Goal: Information Seeking & Learning: Learn about a topic

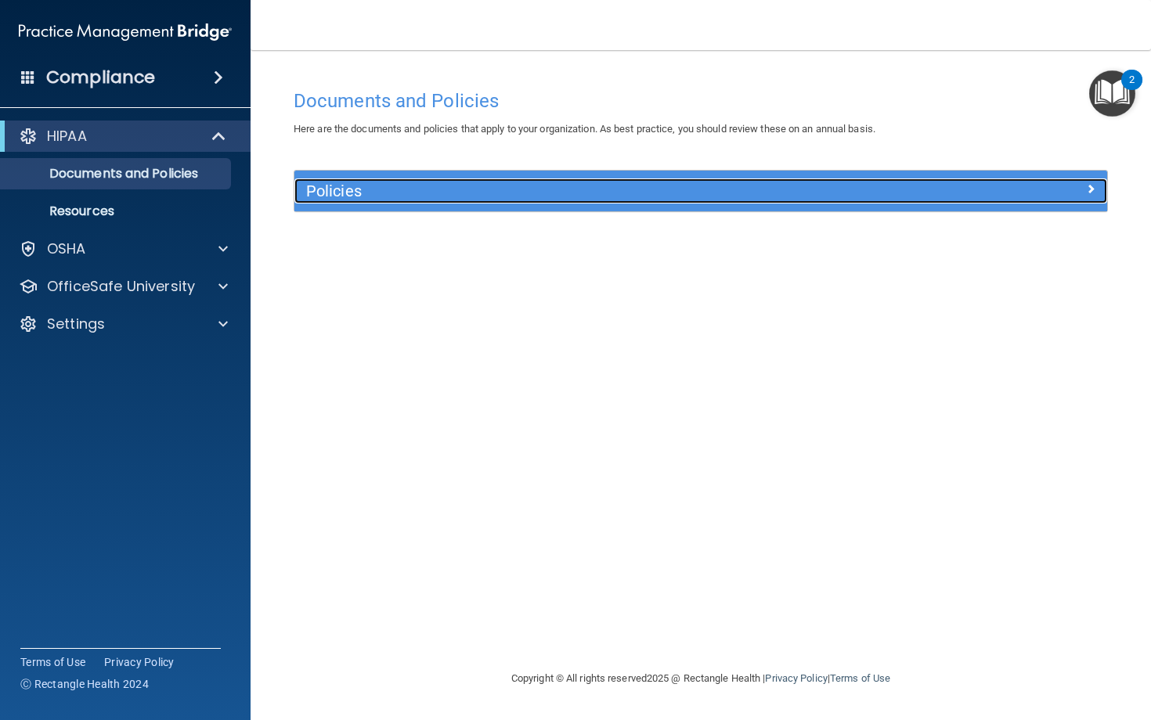
click at [362, 191] on h5 "Policies" at bounding box center [599, 190] width 587 height 17
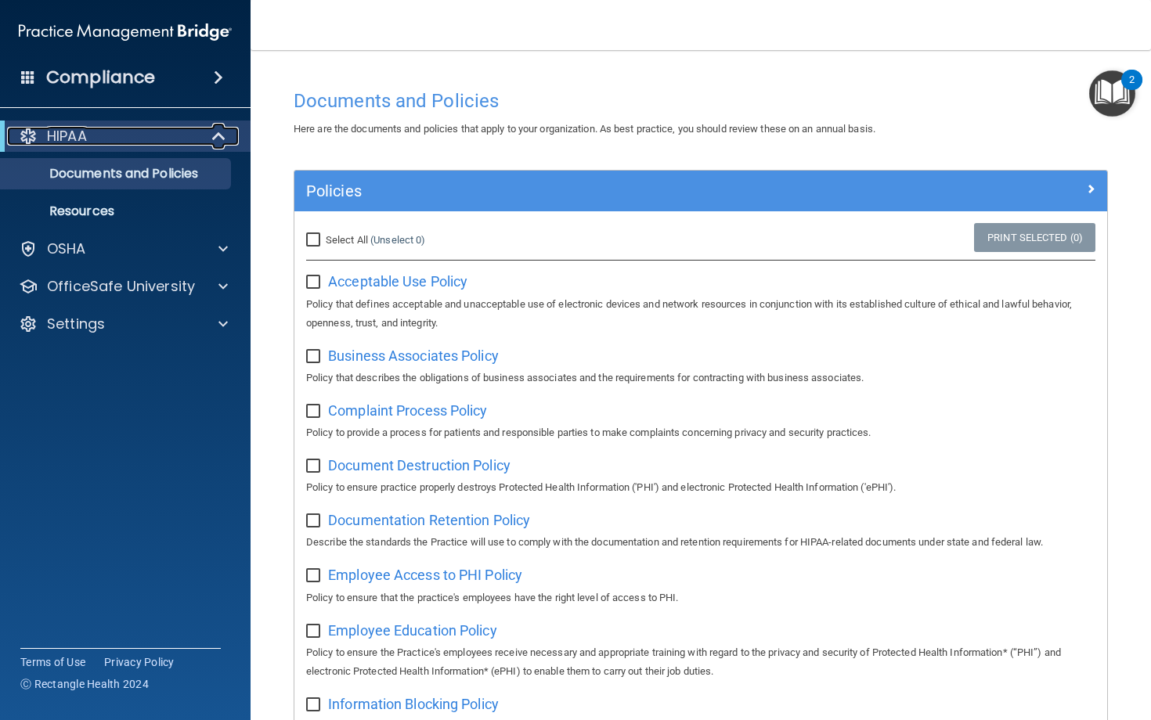
click at [208, 138] on div at bounding box center [219, 136] width 38 height 19
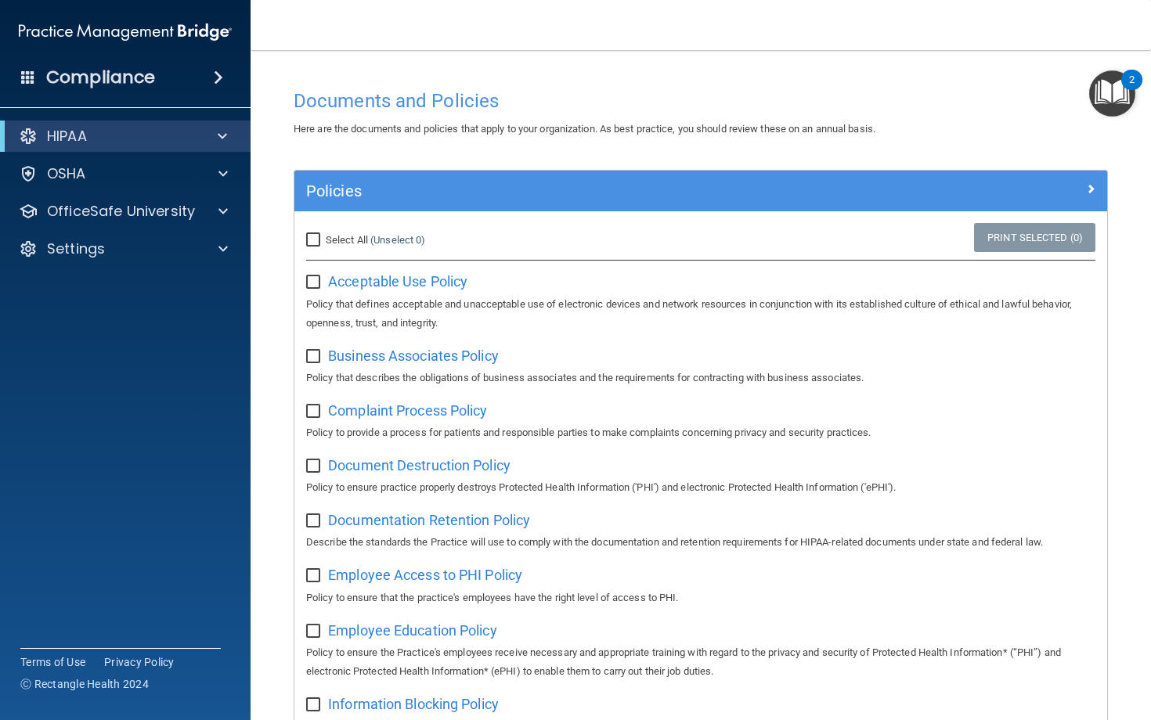
click at [204, 146] on div "HIPAA" at bounding box center [125, 136] width 251 height 31
click at [320, 242] on input "Select All (Unselect 0) Unselect All" at bounding box center [315, 240] width 18 height 13
checkbox input "true"
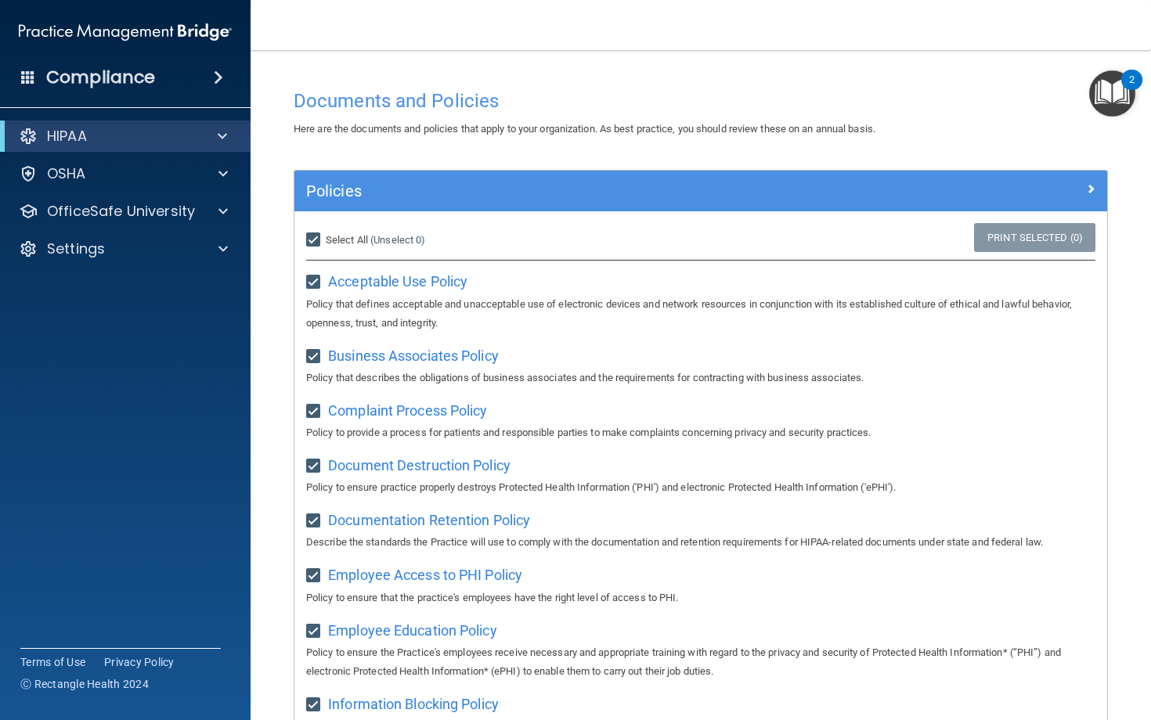
checkbox input "true"
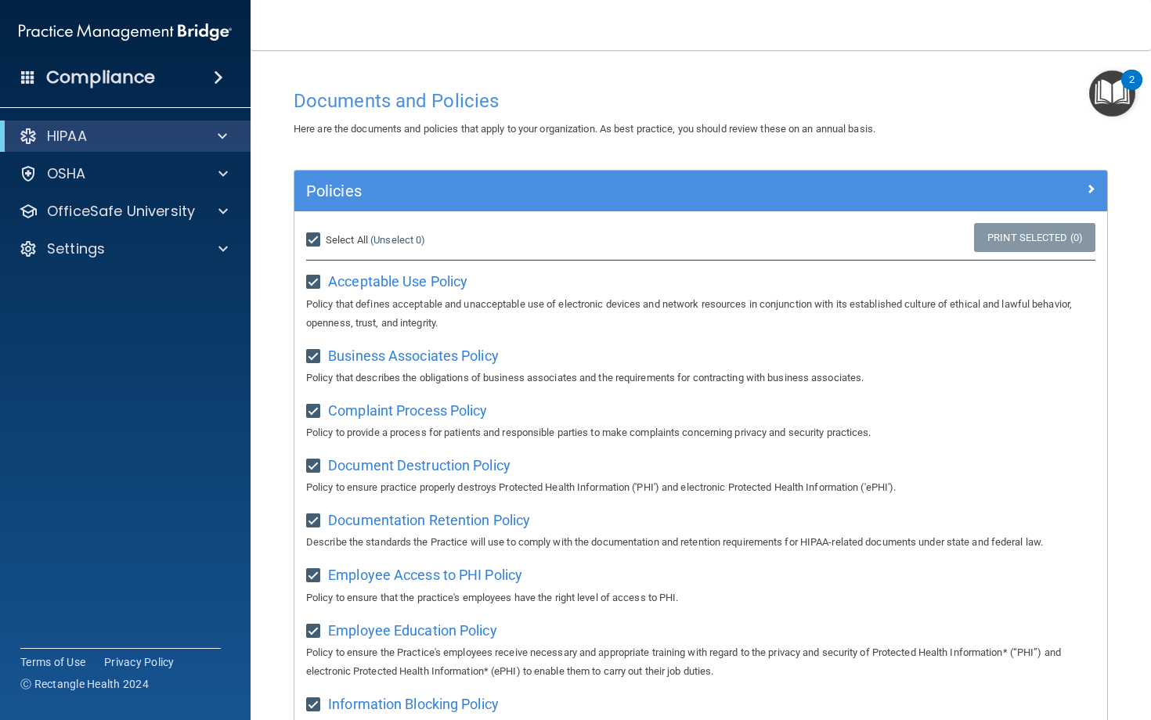
checkbox input "true"
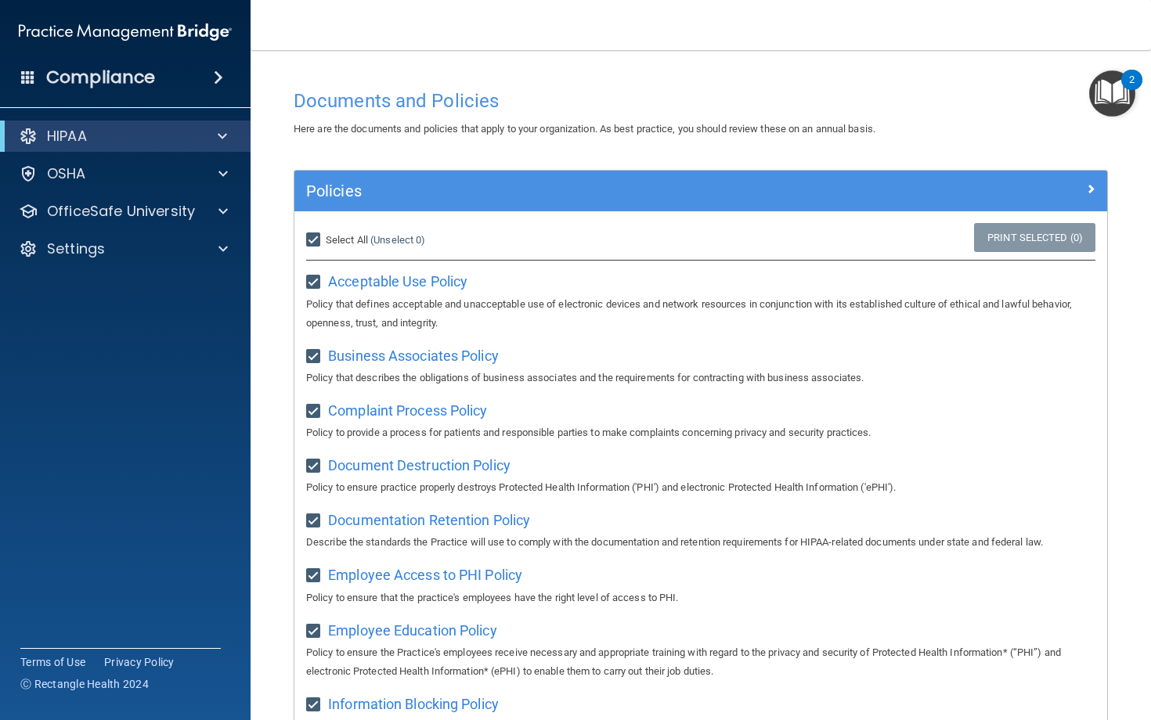
checkbox input "true"
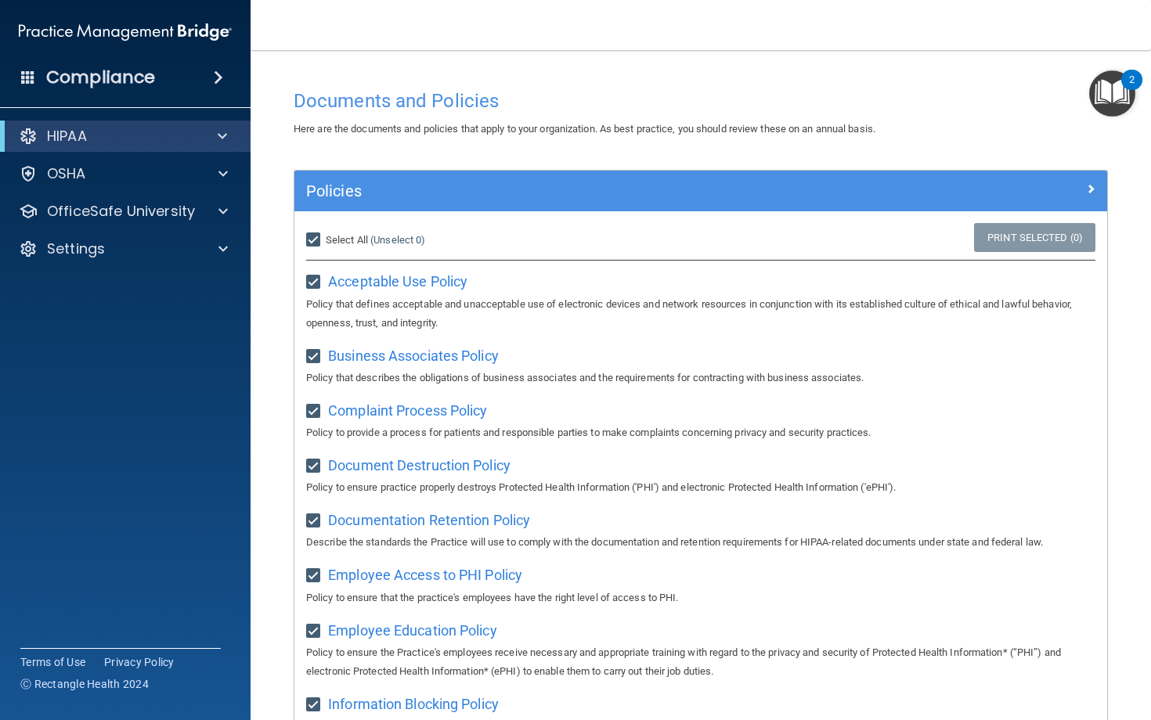
checkbox input "true"
click at [1107, 103] on img "Open Resource Center, 2 new notifications" at bounding box center [1112, 93] width 46 height 46
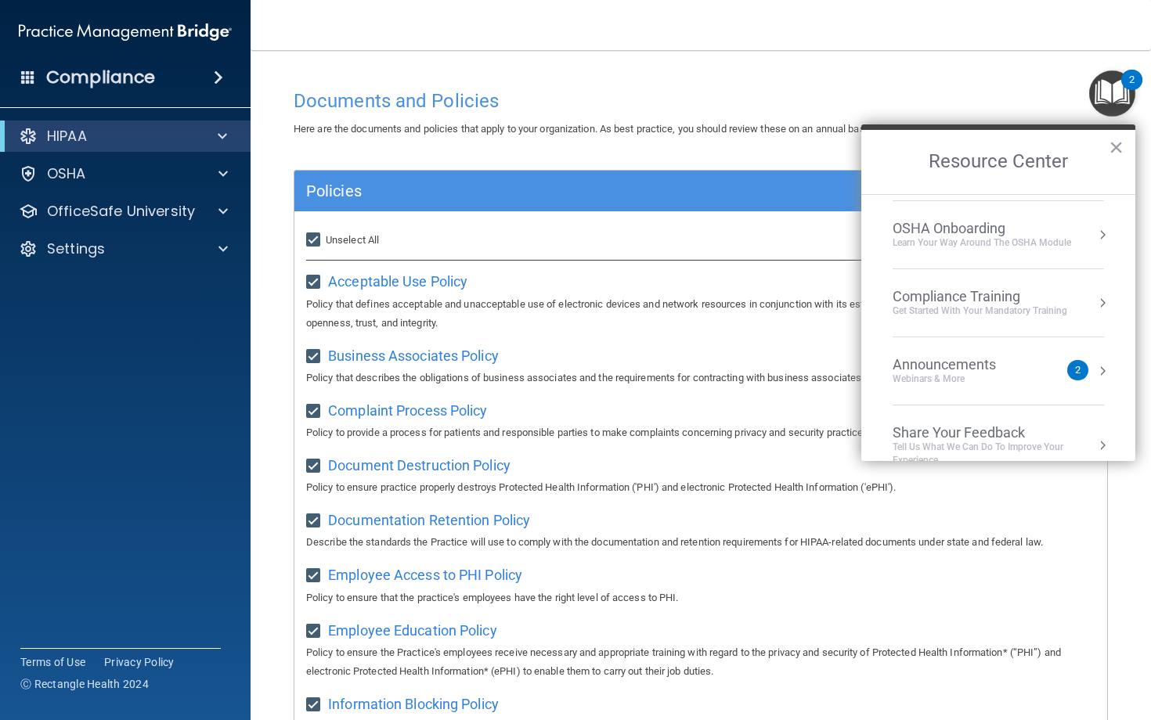
scroll to position [76, 0]
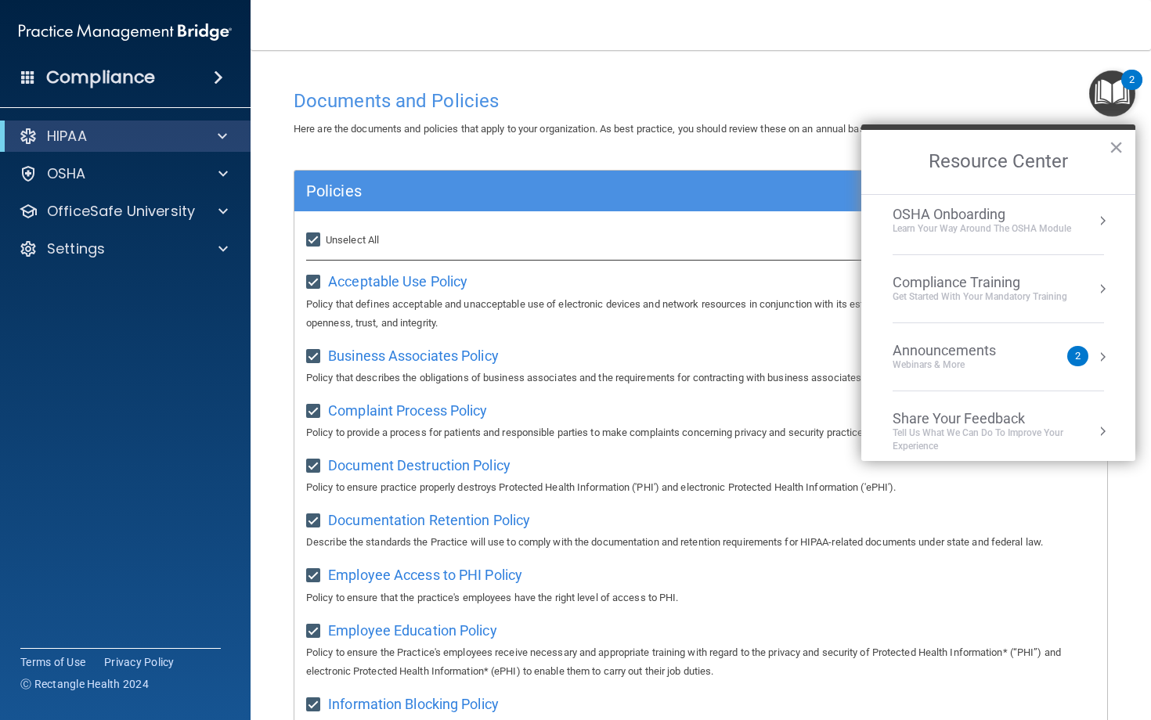
click at [1061, 284] on div "Compliance Training" at bounding box center [980, 282] width 175 height 17
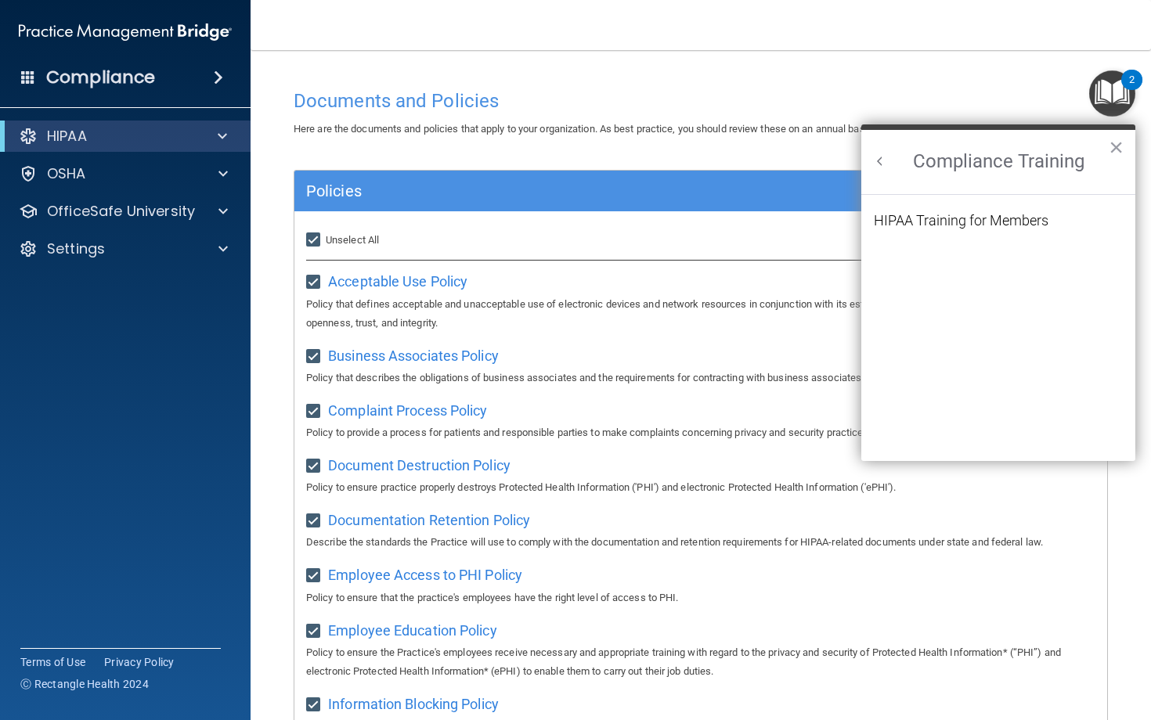
scroll to position [0, 0]
click at [1007, 221] on div "HIPAA Training for Members" at bounding box center [961, 221] width 175 height 14
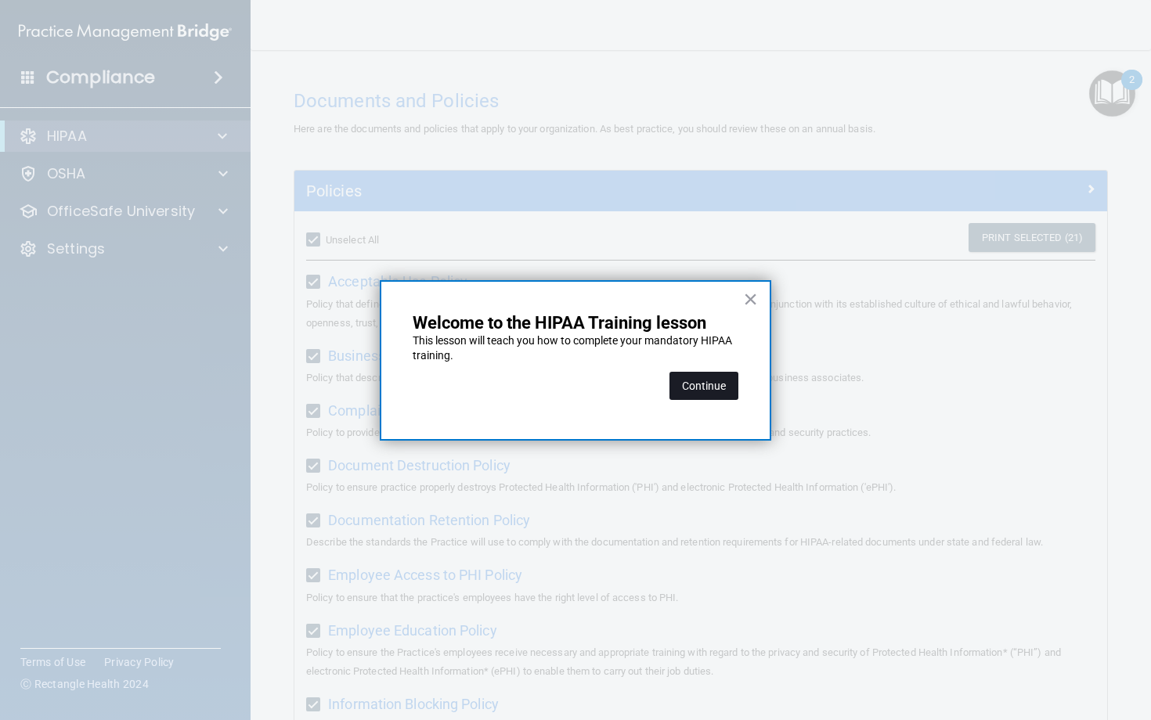
click at [724, 374] on button "Continue" at bounding box center [704, 386] width 69 height 28
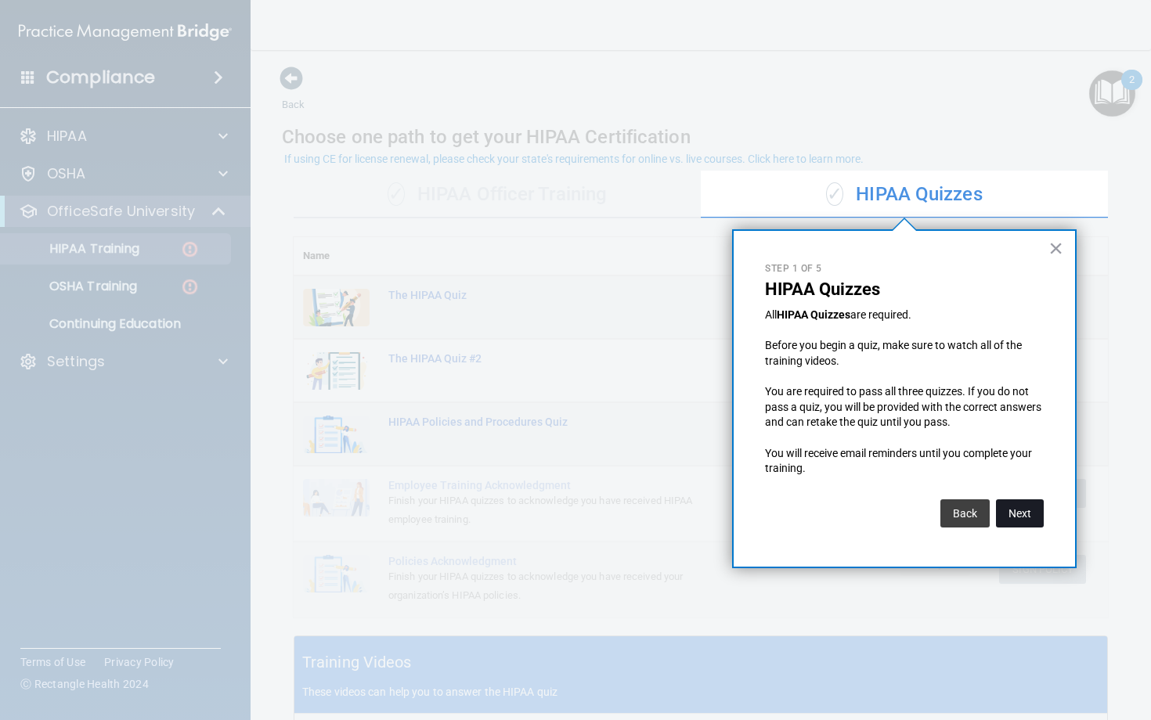
click at [1023, 514] on button "Next" at bounding box center [1020, 514] width 48 height 28
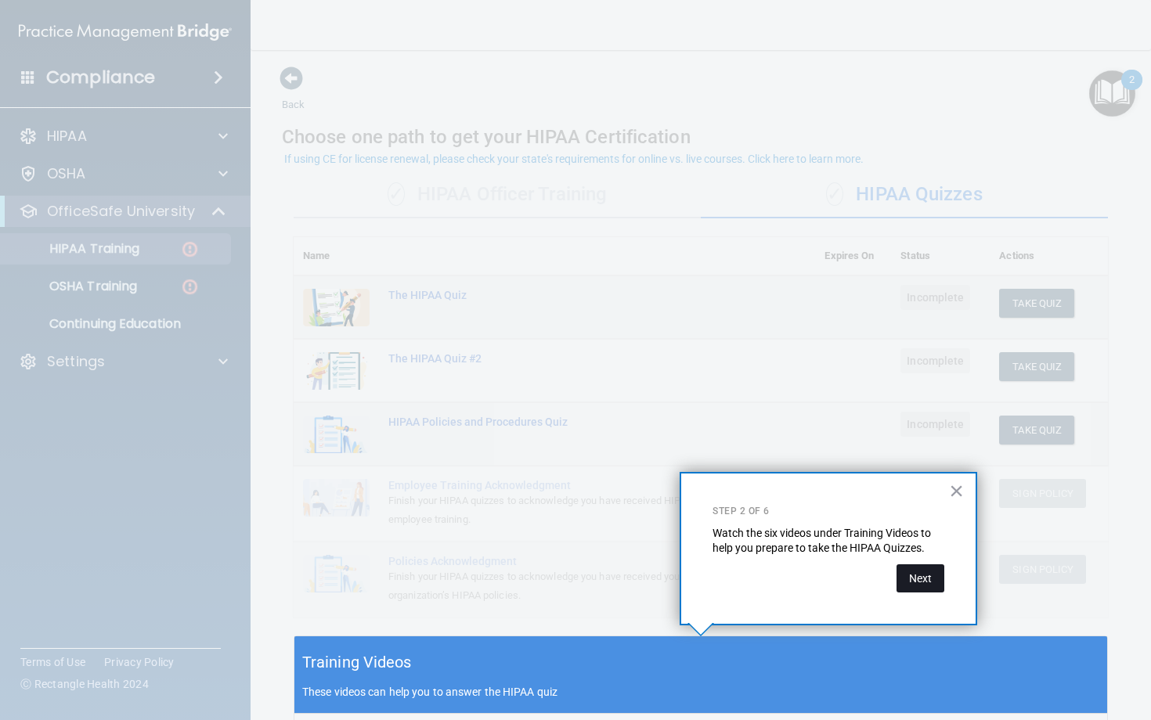
click at [929, 581] on button "Next" at bounding box center [921, 579] width 48 height 28
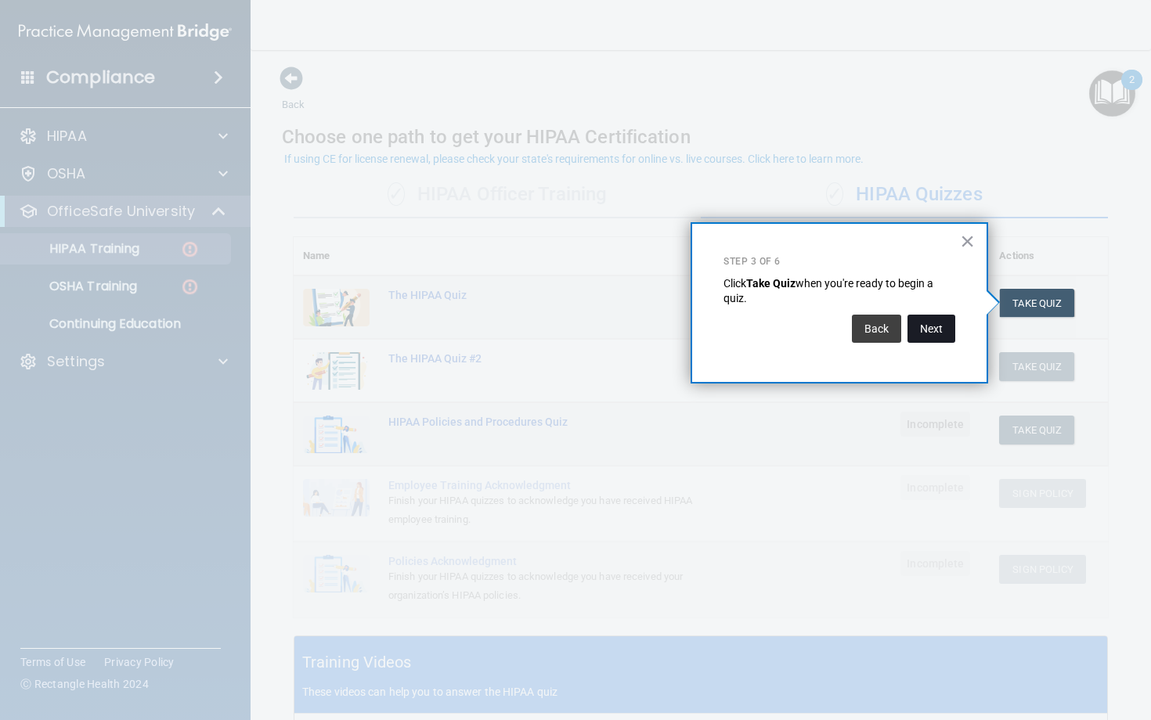
click at [930, 337] on button "Next" at bounding box center [932, 329] width 48 height 28
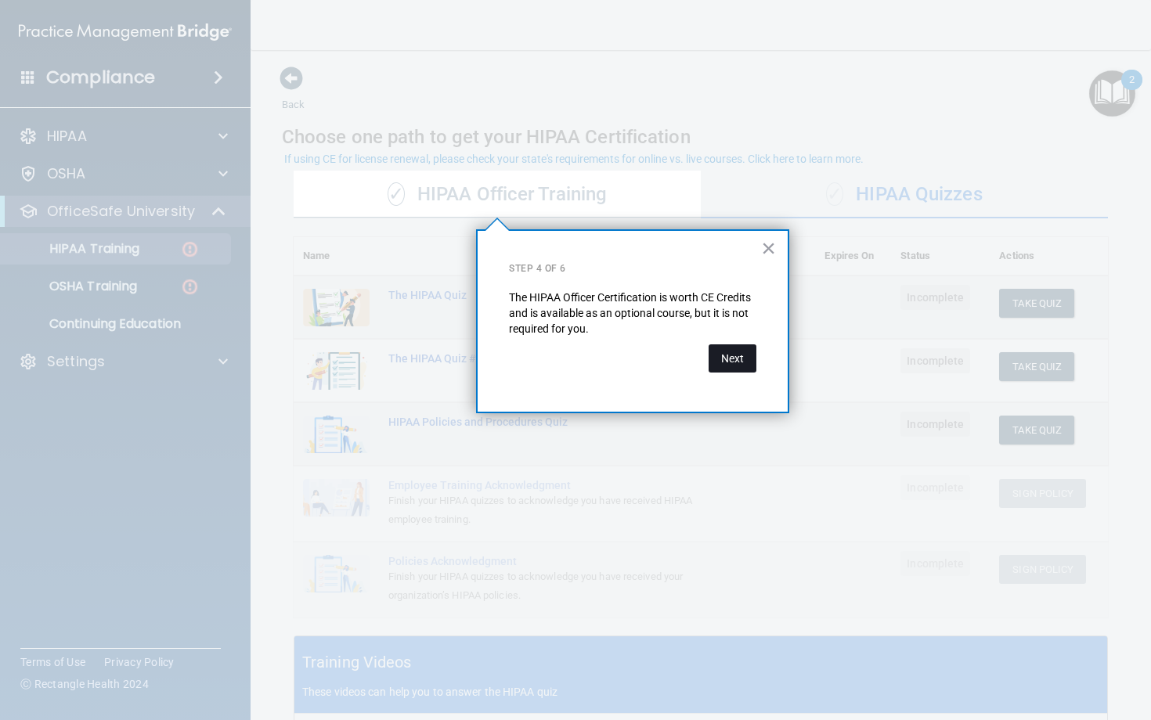
click at [734, 365] on button "Next" at bounding box center [733, 359] width 48 height 28
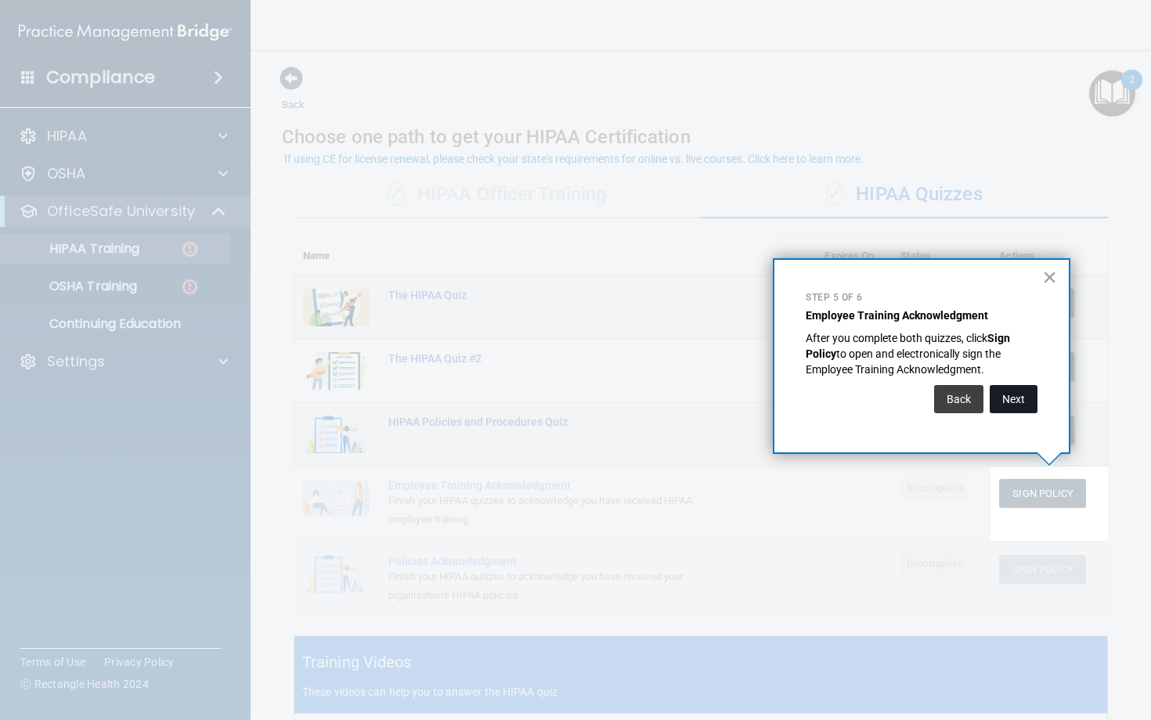
click at [1015, 400] on button "Next" at bounding box center [1014, 399] width 48 height 28
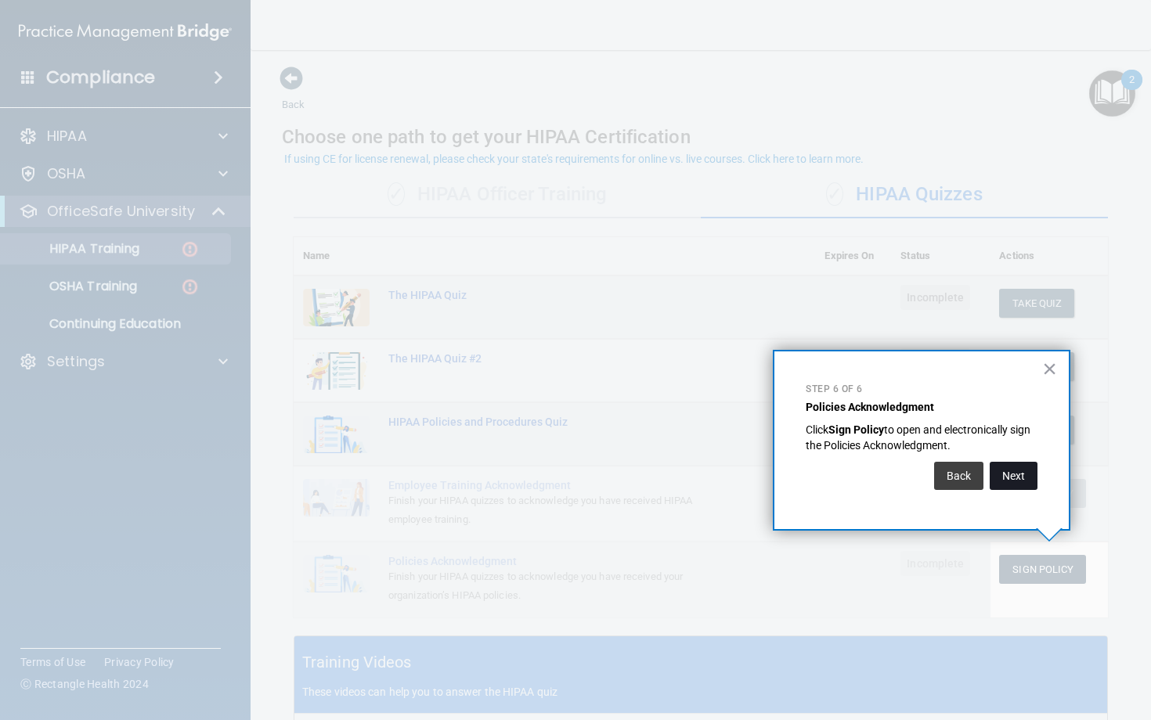
click at [1023, 482] on button "Next" at bounding box center [1014, 476] width 48 height 28
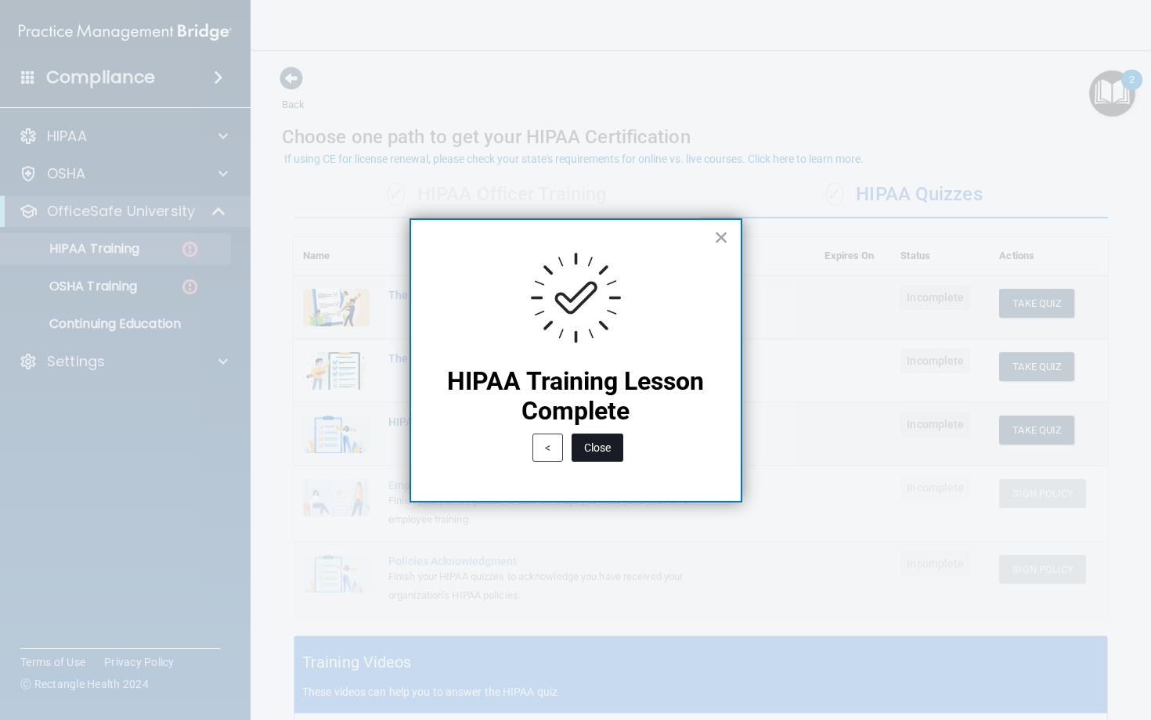
click at [603, 453] on button "Close" at bounding box center [598, 448] width 52 height 28
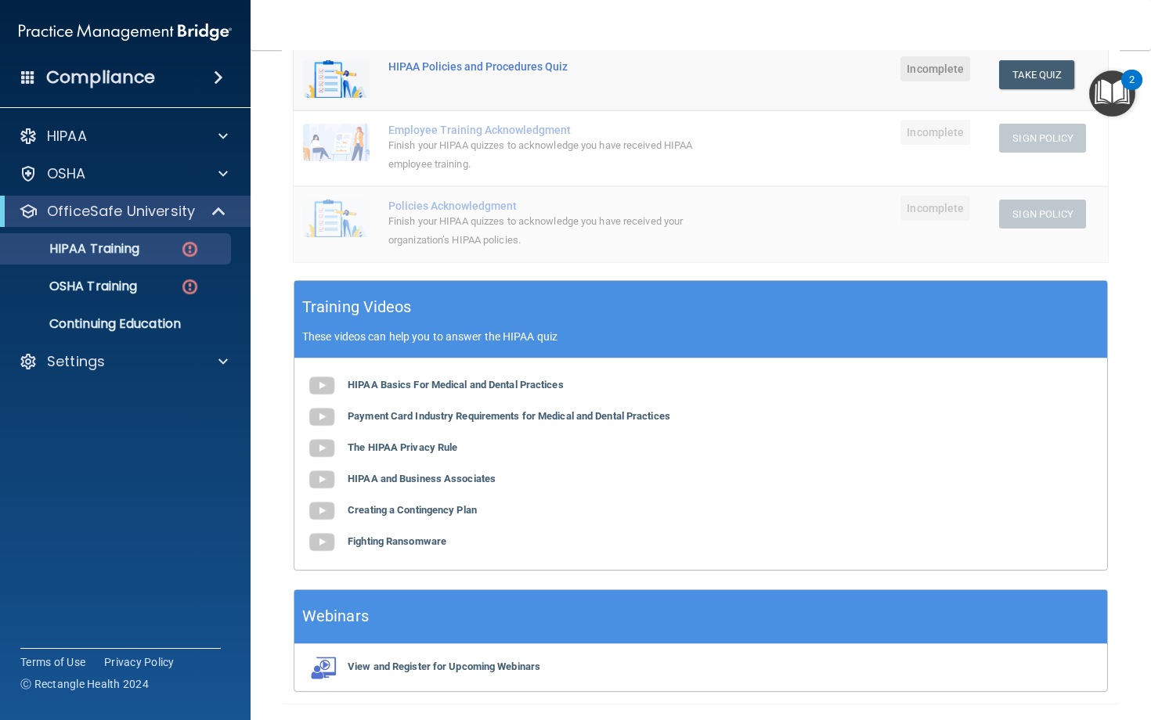
scroll to position [395, 0]
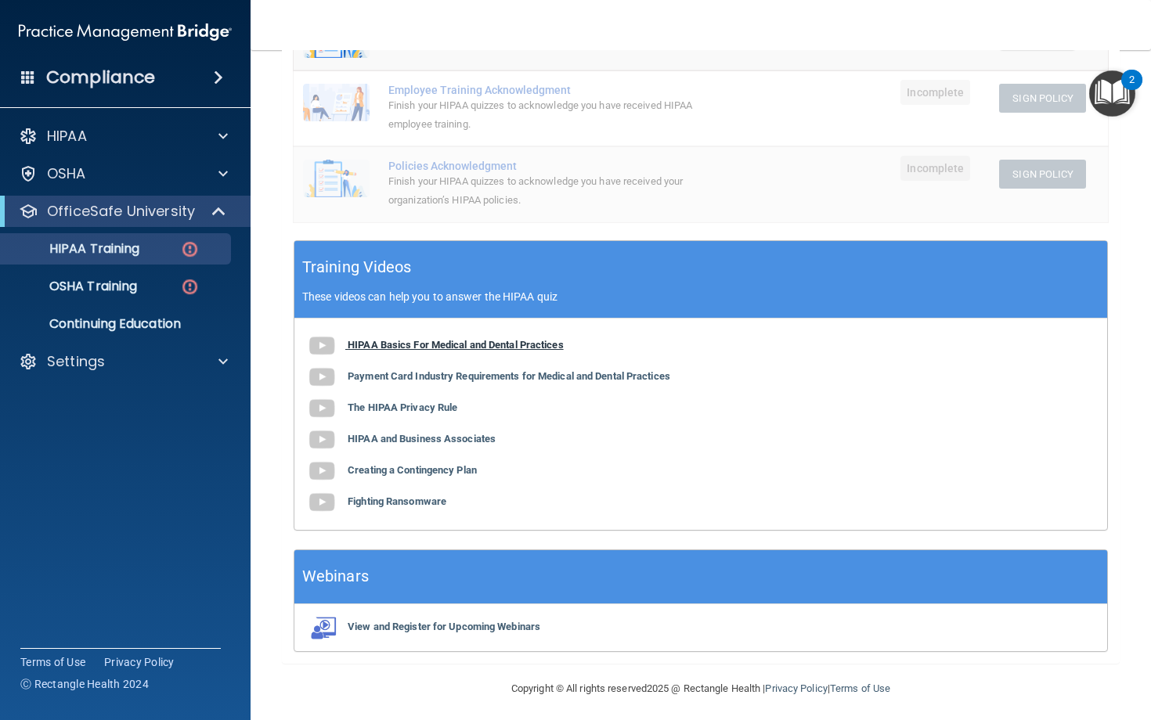
click at [448, 348] on b "HIPAA Basics For Medical and Dental Practices" at bounding box center [456, 345] width 216 height 12
